Goal: Submit feedback/report problem: Submit feedback/report problem

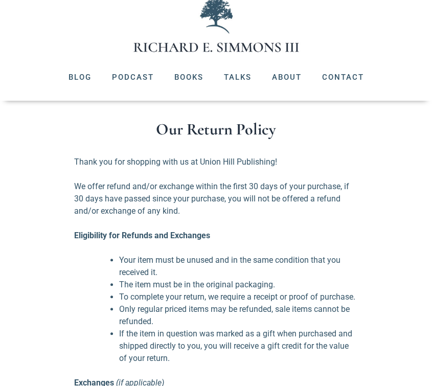
scroll to position [51, 0]
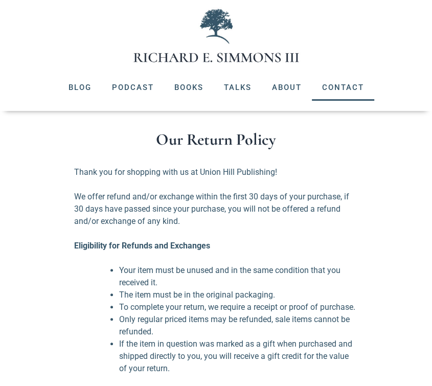
click at [358, 86] on link "Contact" at bounding box center [343, 87] width 62 height 27
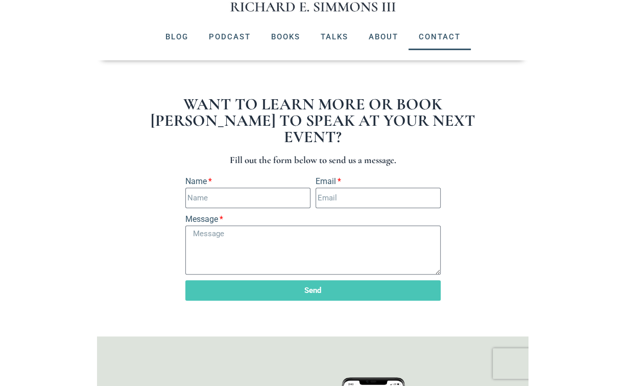
scroll to position [102, 0]
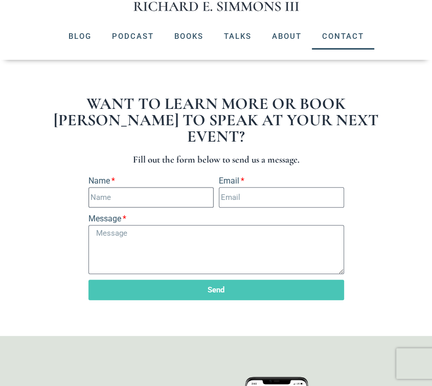
click at [129, 187] on input "Name" at bounding box center [150, 197] width 125 height 20
type input "[PERSON_NAME]"
click at [247, 187] on input "Email" at bounding box center [281, 197] width 125 height 20
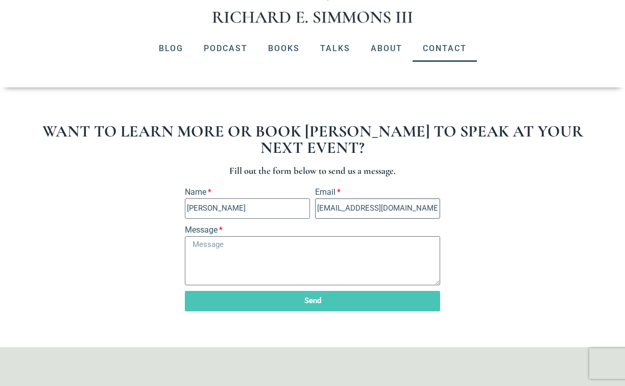
type input "[EMAIL_ADDRESS][DOMAIN_NAME]"
paste textarea "Dear [PERSON_NAME], When we placed this order on [DATE] we requested Priority S…"
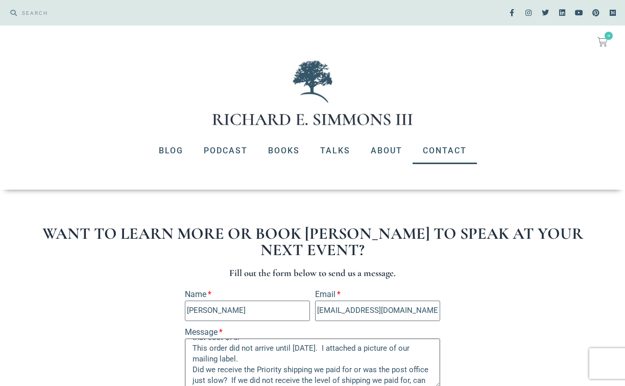
scroll to position [0, 0]
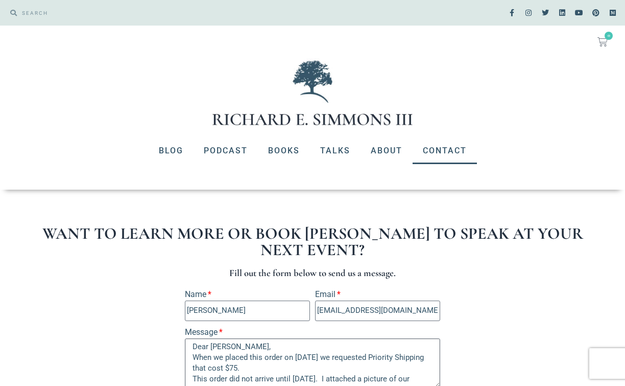
click at [190, 347] on textarea "Dear [PERSON_NAME], When we placed this order on [DATE] we requested Priority S…" at bounding box center [312, 362] width 255 height 49
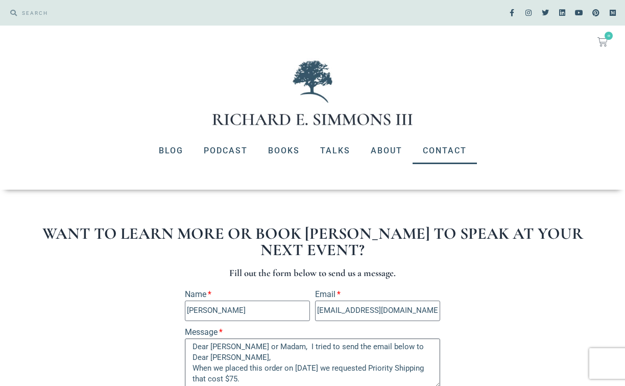
click at [376, 348] on textarea "Dear [PERSON_NAME] or Madam, I tried to send the email below to Dear [PERSON_NA…" at bounding box center [312, 362] width 255 height 49
paste textarea "[PERSON_NAME][EMAIL_ADDRESS][DOMAIN_NAME]"
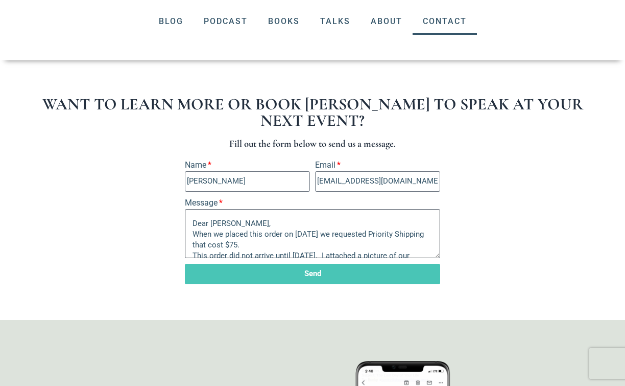
scroll to position [154, 0]
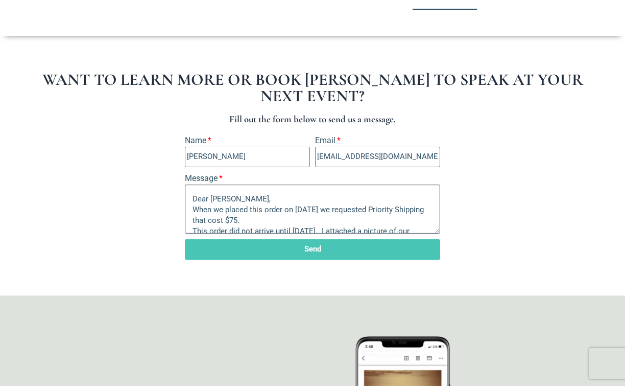
type textarea "Dear [PERSON_NAME] or Madam, I tried to send the email below to [PERSON_NAME][E…"
click at [319, 249] on span "Send" at bounding box center [312, 249] width 17 height 8
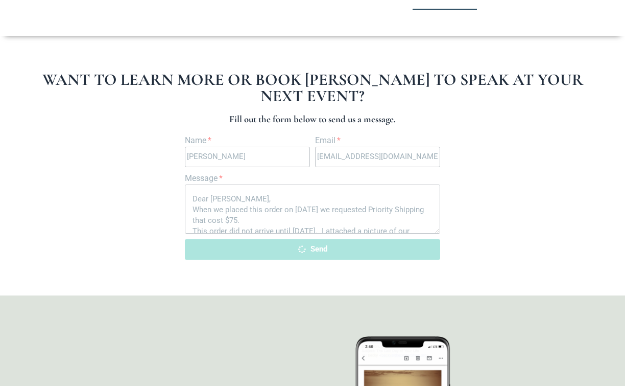
scroll to position [0, 0]
